Goal: Communication & Community: Answer question/provide support

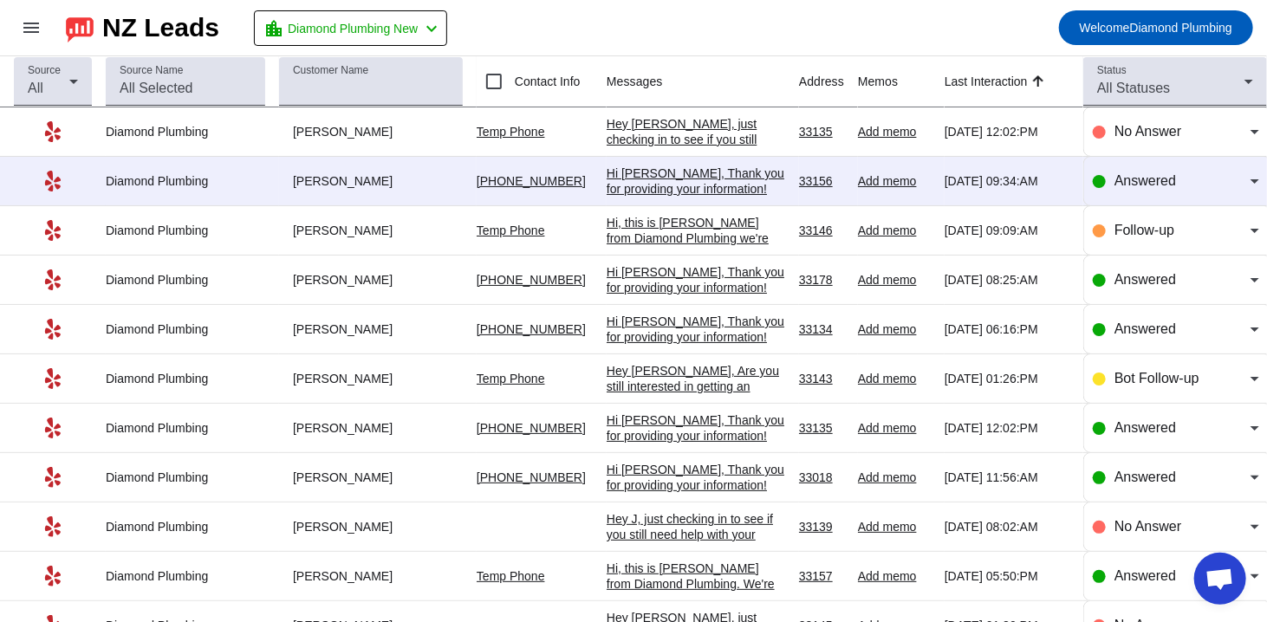
click at [739, 195] on div "Hi [PERSON_NAME], Thank you for providing your information! We'll get back to y…" at bounding box center [696, 197] width 179 height 62
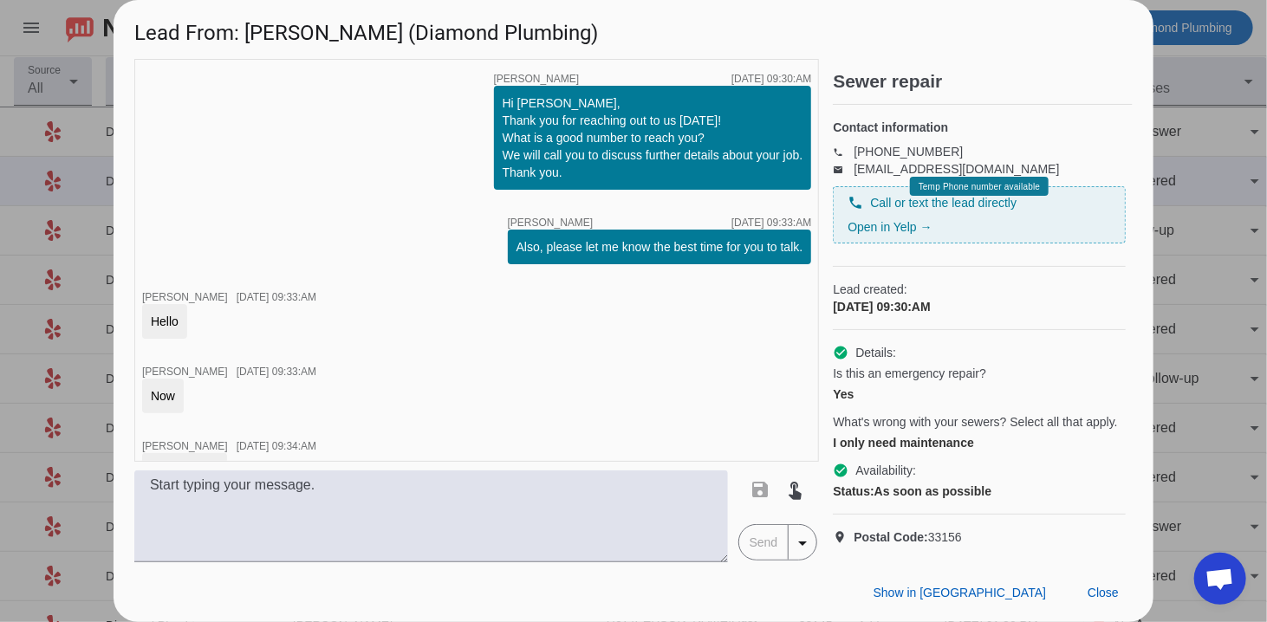
scroll to position [166, 0]
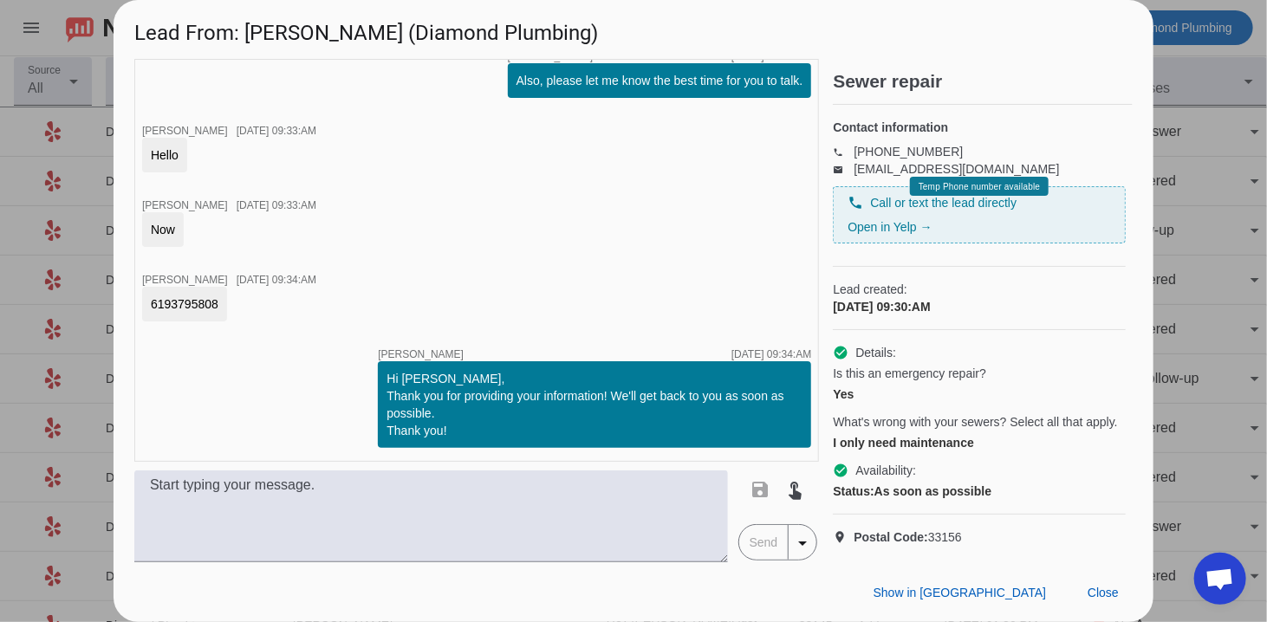
drag, startPoint x: 218, startPoint y: 306, endPoint x: 140, endPoint y: 305, distance: 78.0
click at [140, 305] on div "timer close [PERSON_NAME] [DATE] 09:30:AM Hi [PERSON_NAME], Thank you for reach…" at bounding box center [476, 260] width 685 height 403
copy div "6193795808"
drag, startPoint x: 332, startPoint y: 34, endPoint x: 245, endPoint y: 42, distance: 87.0
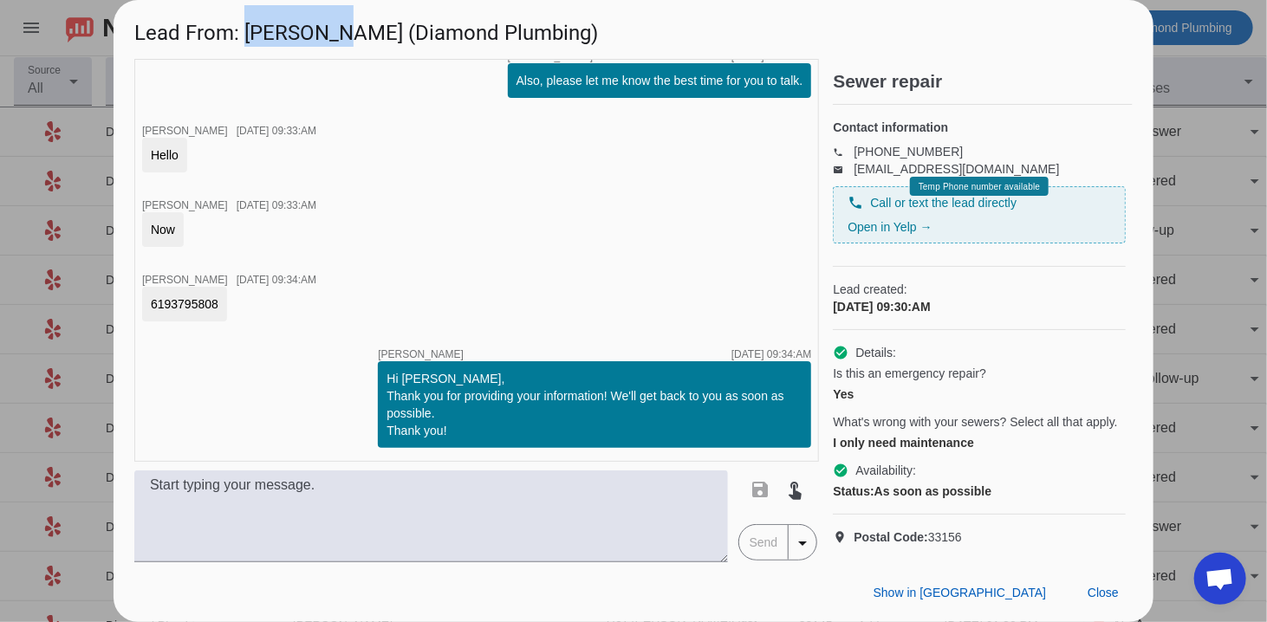
click at [245, 42] on h1 "Lead From: [PERSON_NAME] (Diamond Plumbing)" at bounding box center [634, 29] width 1040 height 58
copy h1 "[PERSON_NAME]"
click at [454, 517] on textarea at bounding box center [431, 517] width 594 height 92
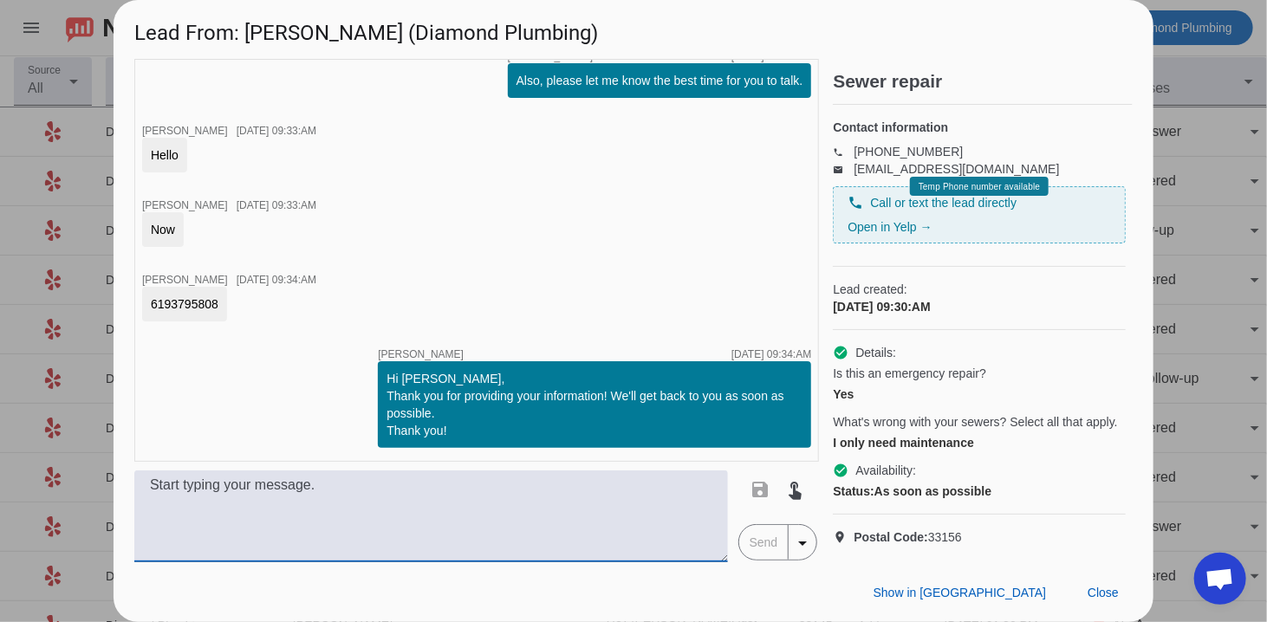
paste textarea "Hi, this is [PERSON_NAME] from Diamond Plumbing we’re following up on your rece…"
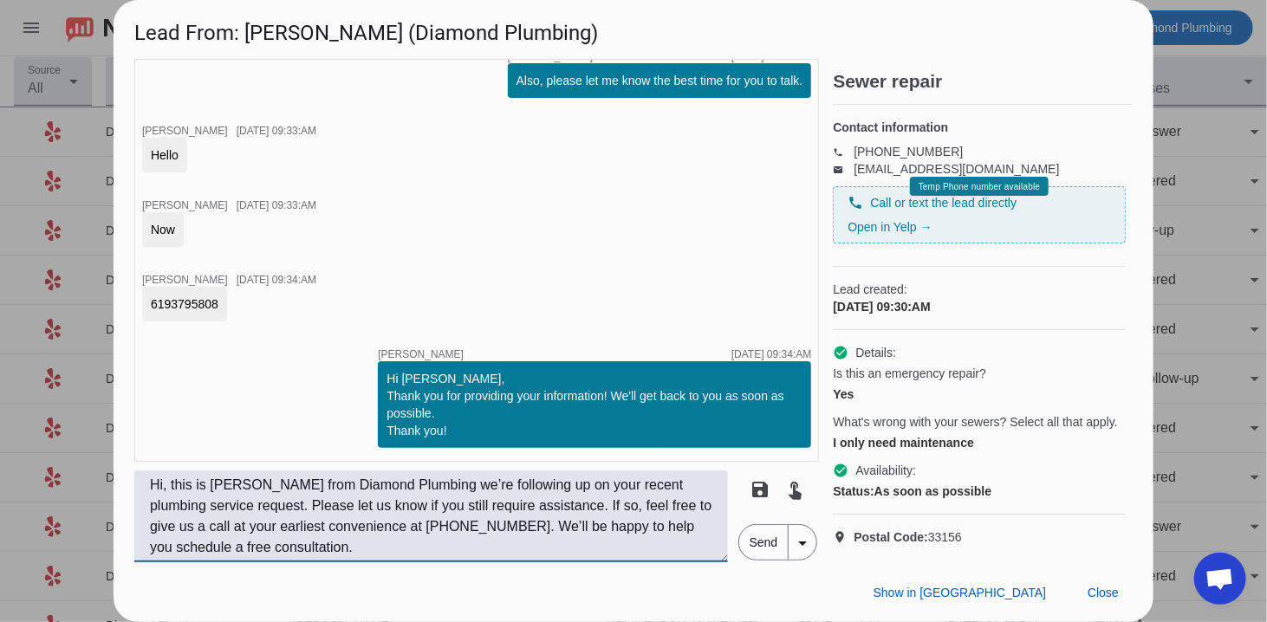
type textarea "Hi, this is [PERSON_NAME] from Diamond Plumbing we’re following up on your rece…"
click at [766, 542] on span "Send" at bounding box center [763, 542] width 49 height 35
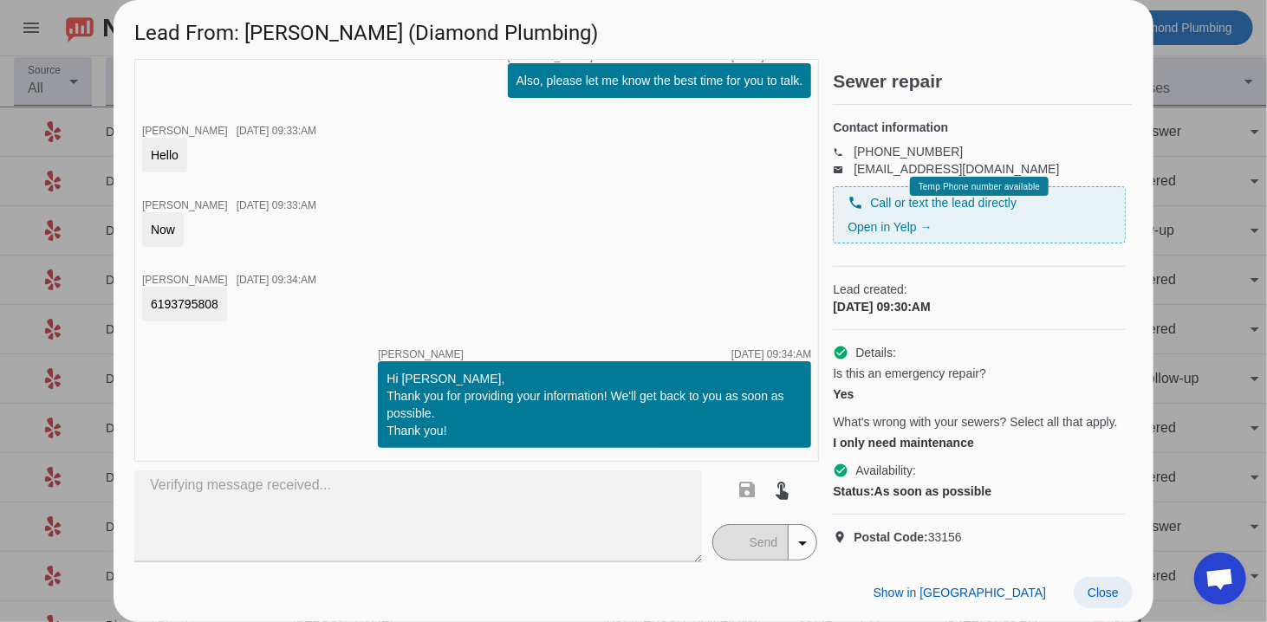
click at [1110, 596] on span "Close" at bounding box center [1103, 593] width 31 height 14
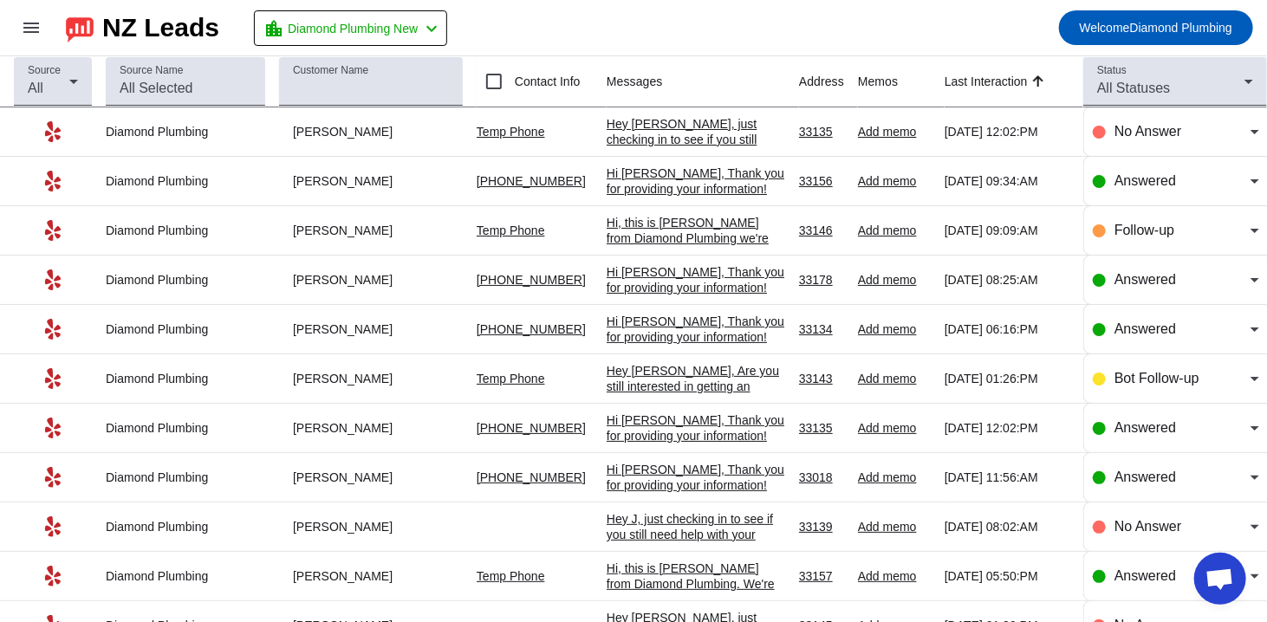
click at [646, 135] on div "Hey [PERSON_NAME], just checking in to see if you still need help with your pro…" at bounding box center [696, 163] width 179 height 94
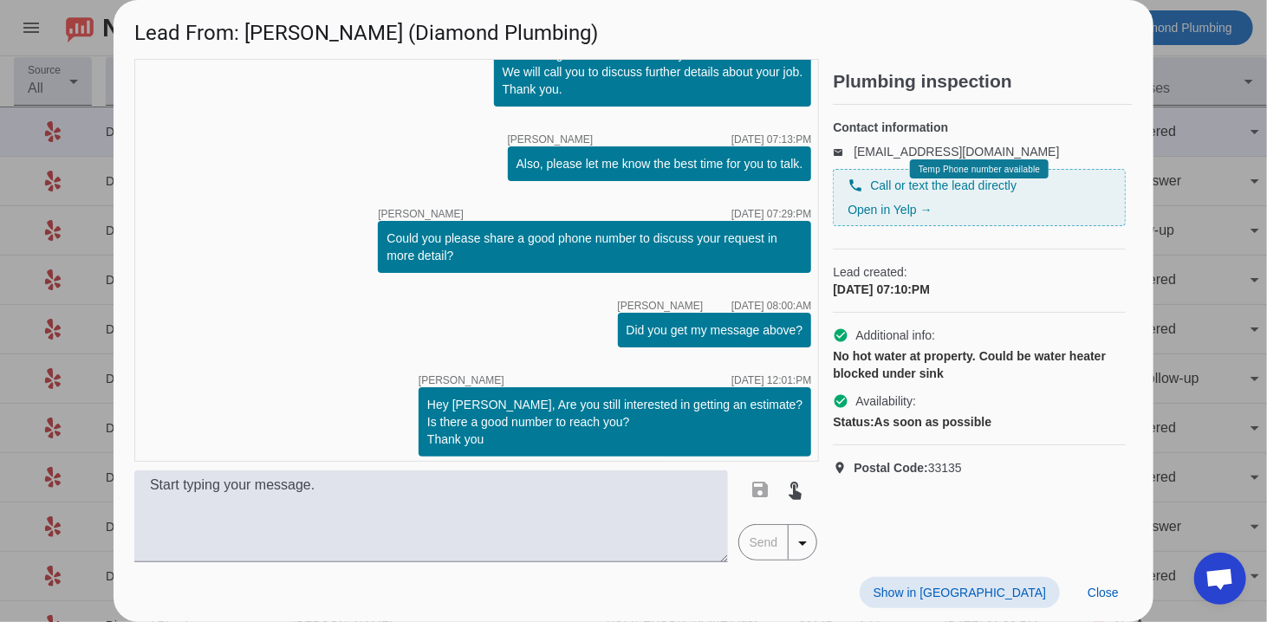
scroll to position [0, 0]
